Goal: Navigation & Orientation: Find specific page/section

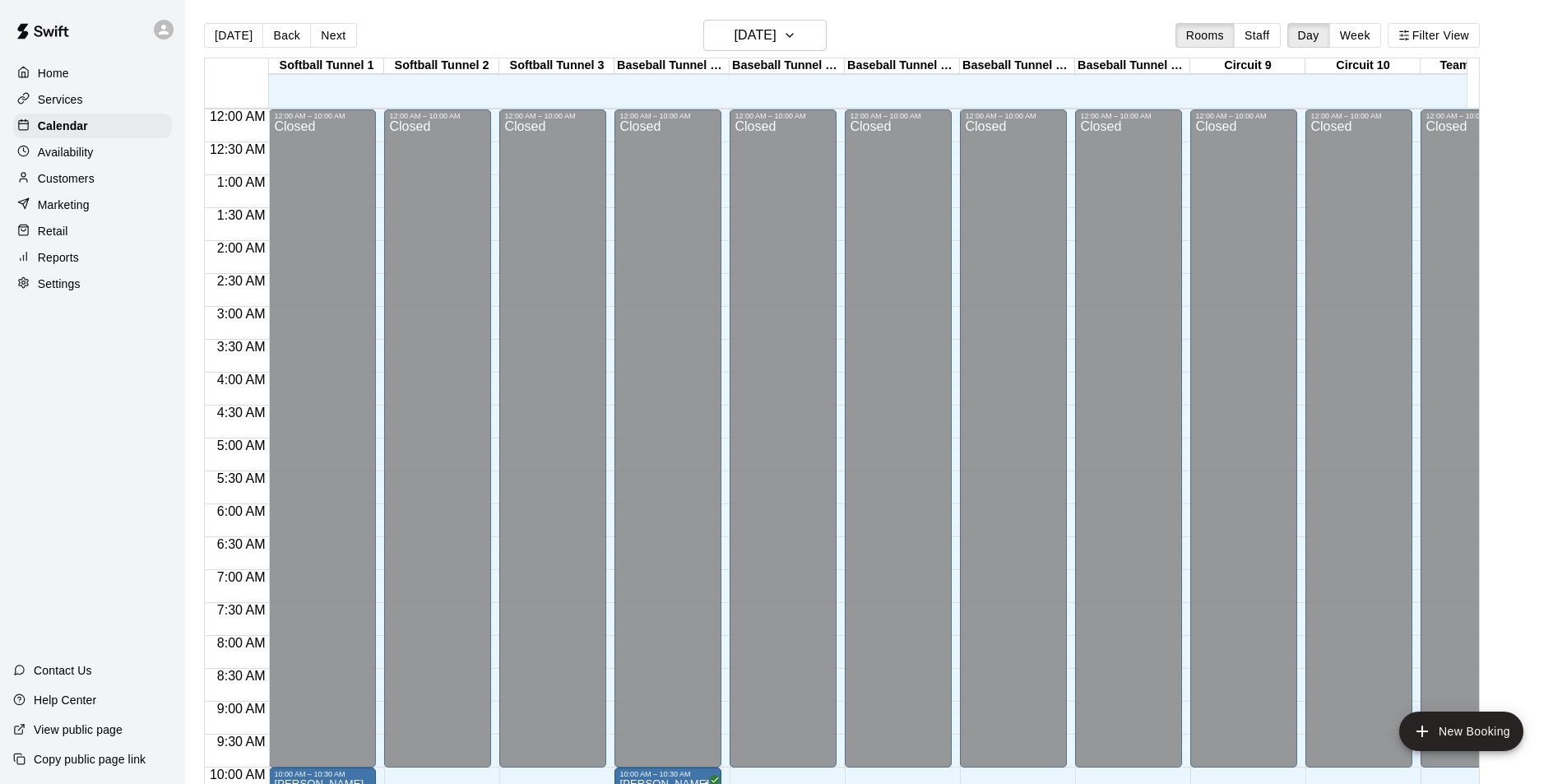
scroll to position [508, 0]
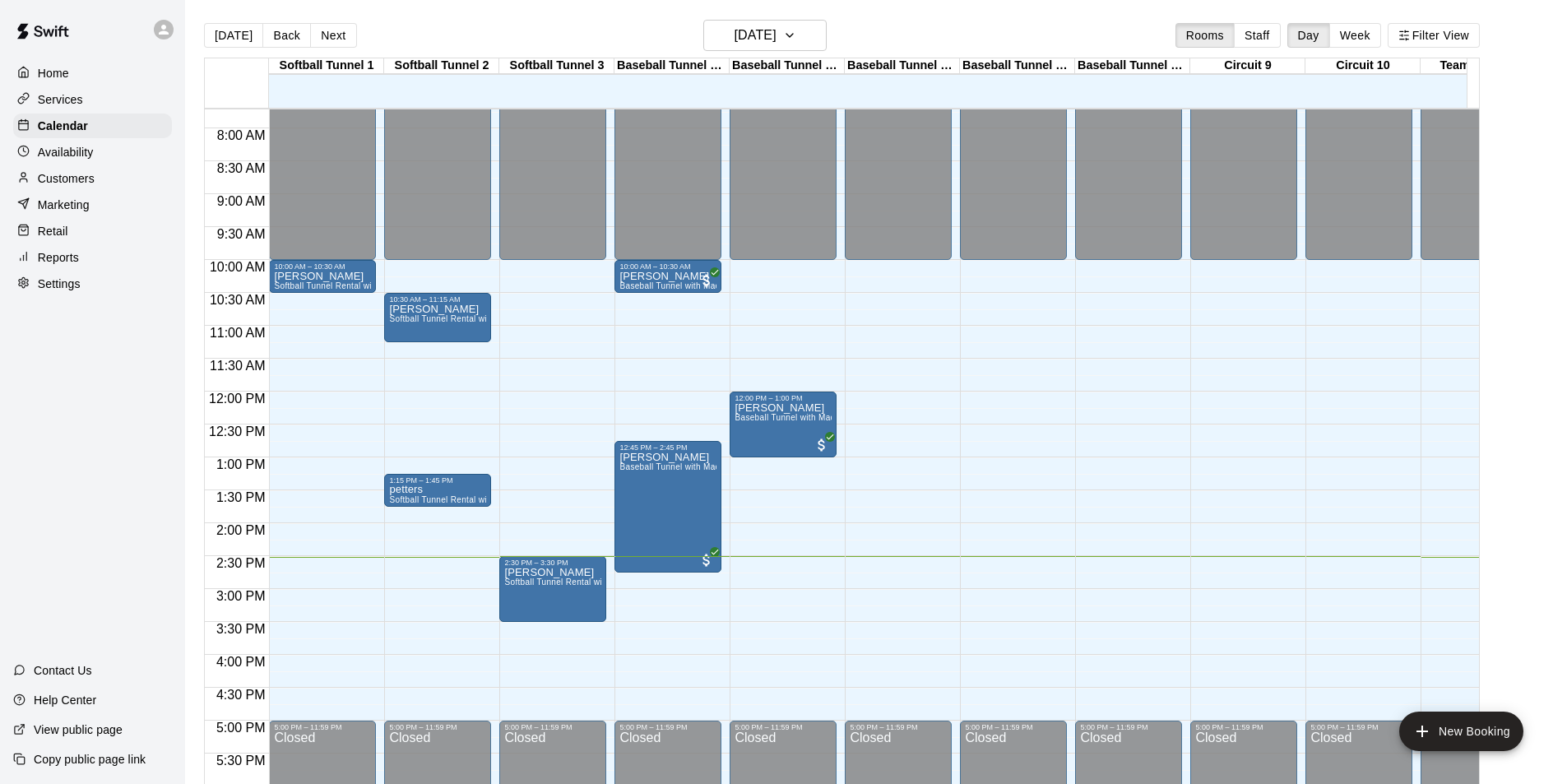
click at [760, 490] on div "12:00 AM – 10:00 AM Closed 12:00 PM – 1:00 PM [PERSON_NAME] Baseball Tunnel wit…" at bounding box center [783, 391] width 107 height 1578
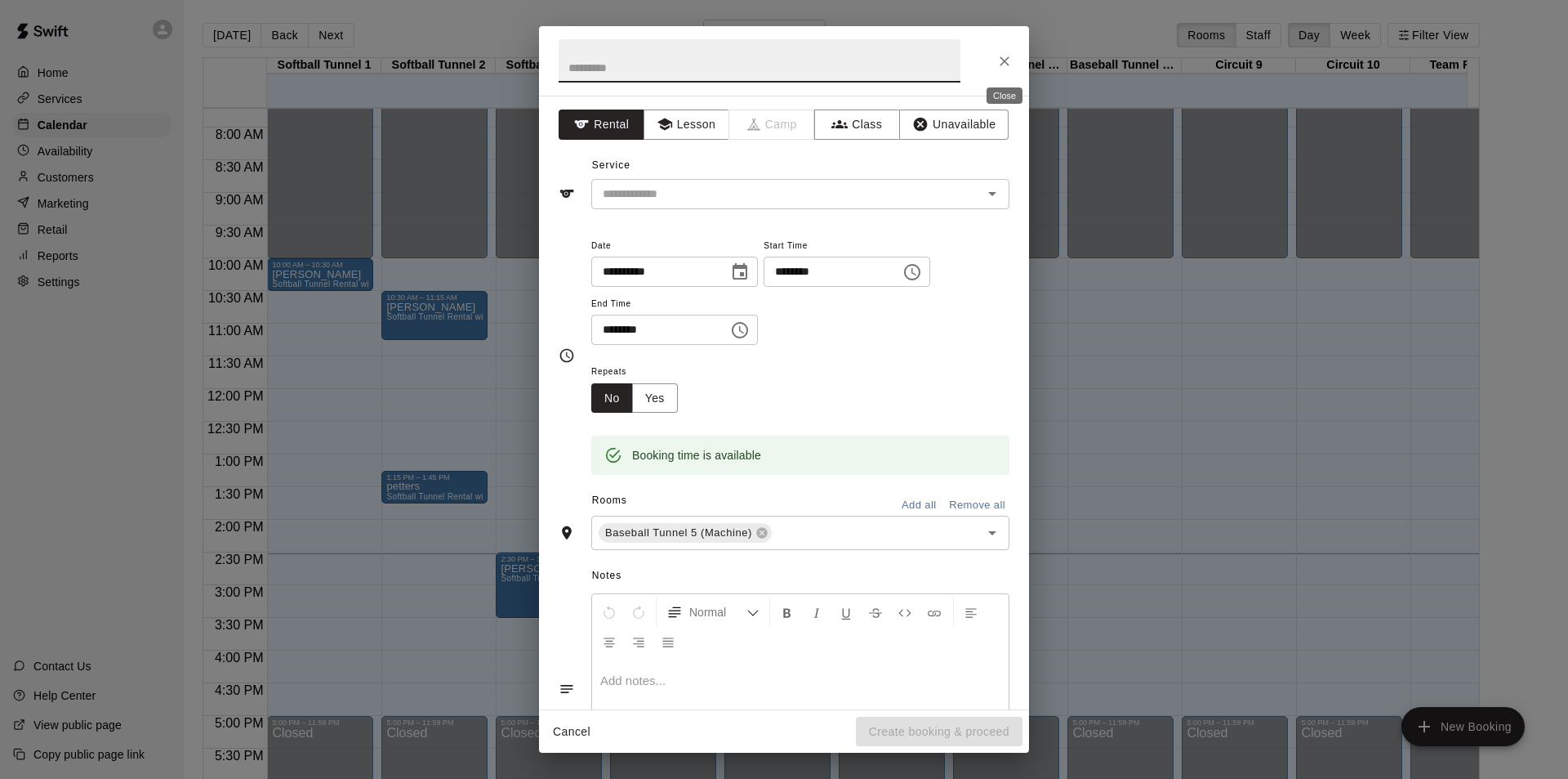
click at [995, 55] on button "Close" at bounding box center [1004, 61] width 29 height 29
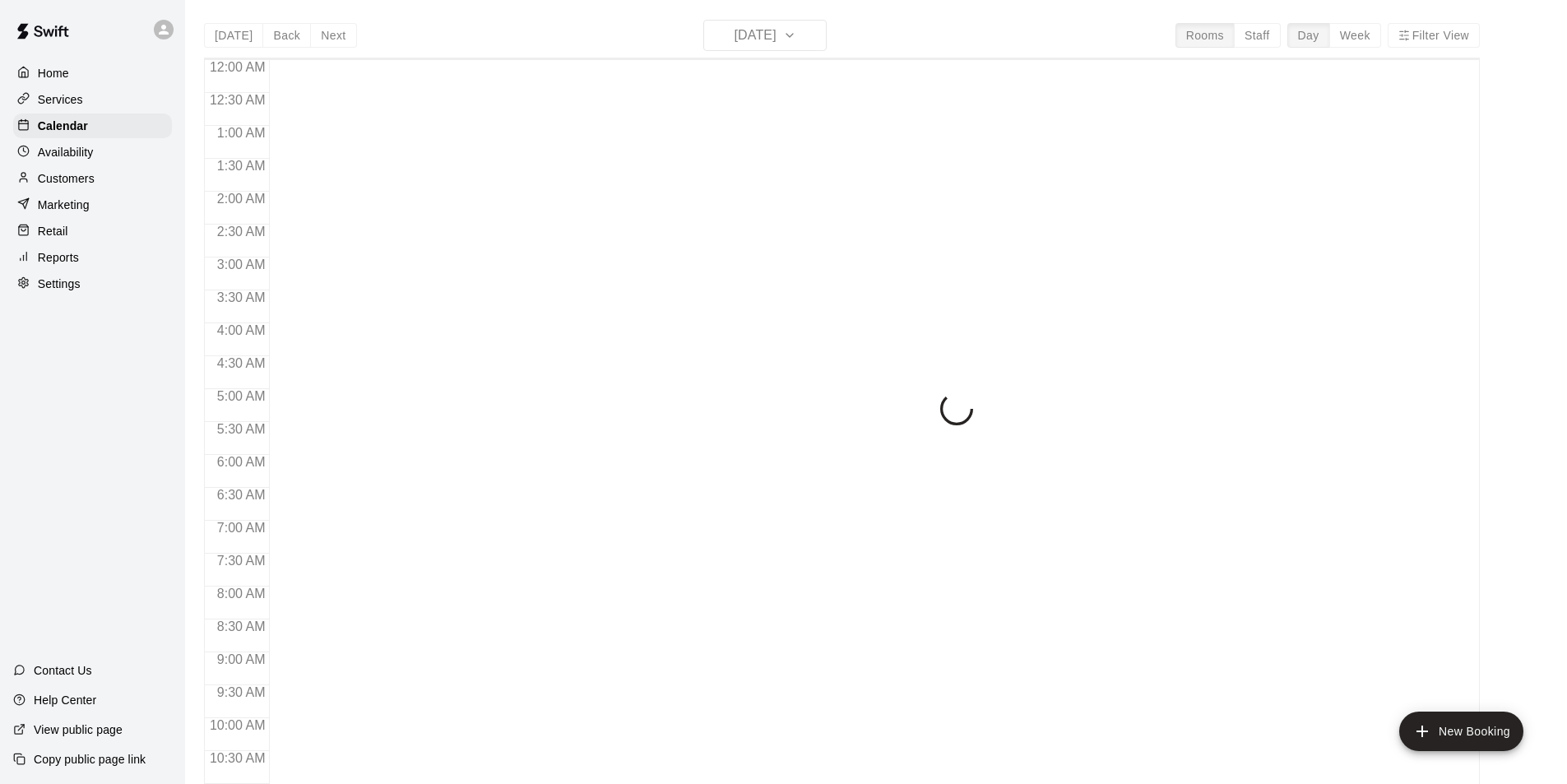
scroll to position [836, 0]
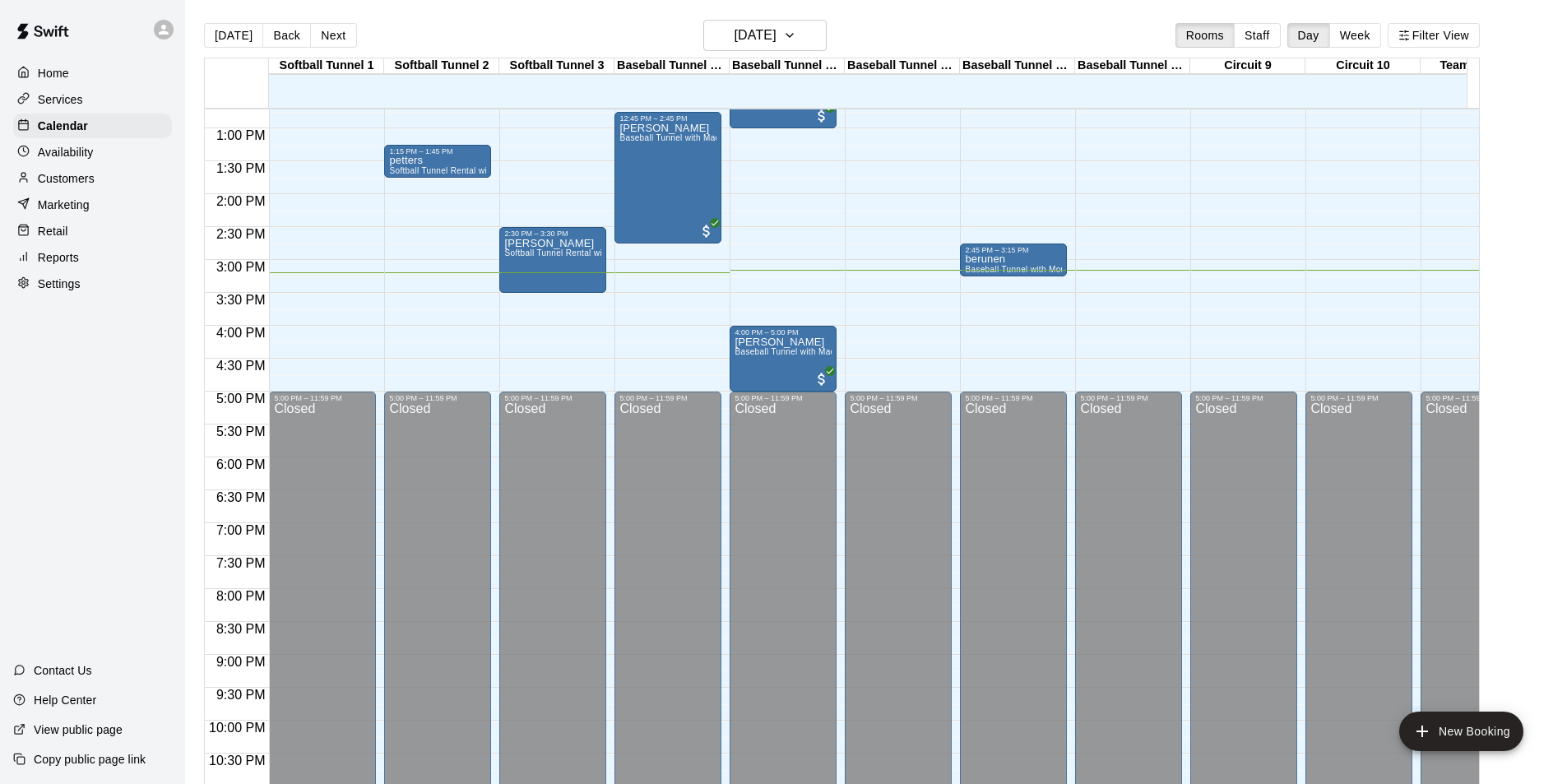
click at [246, 35] on button "[DATE]" at bounding box center [233, 35] width 59 height 25
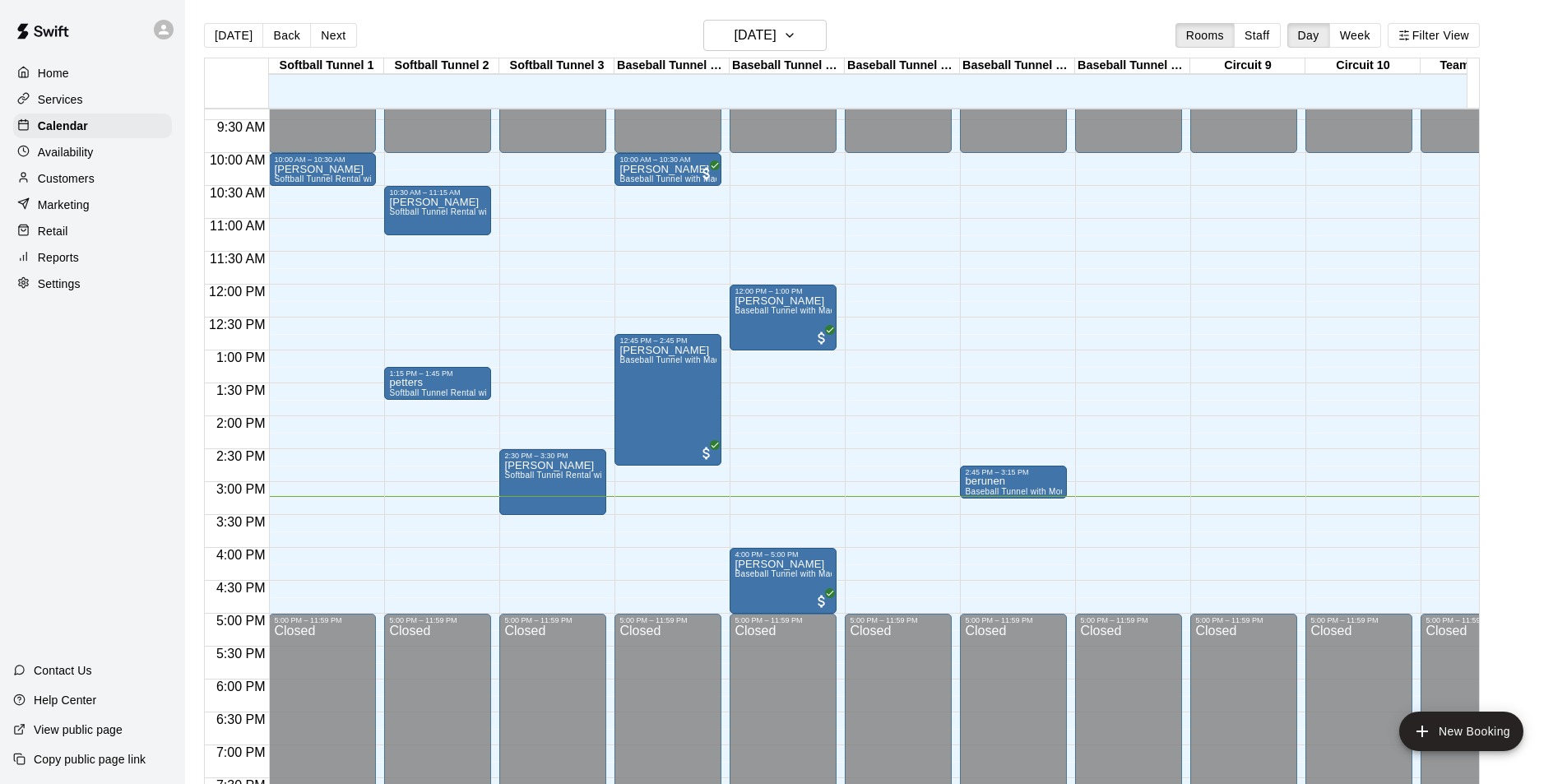
scroll to position [590, 0]
